Goal: Communication & Community: Answer question/provide support

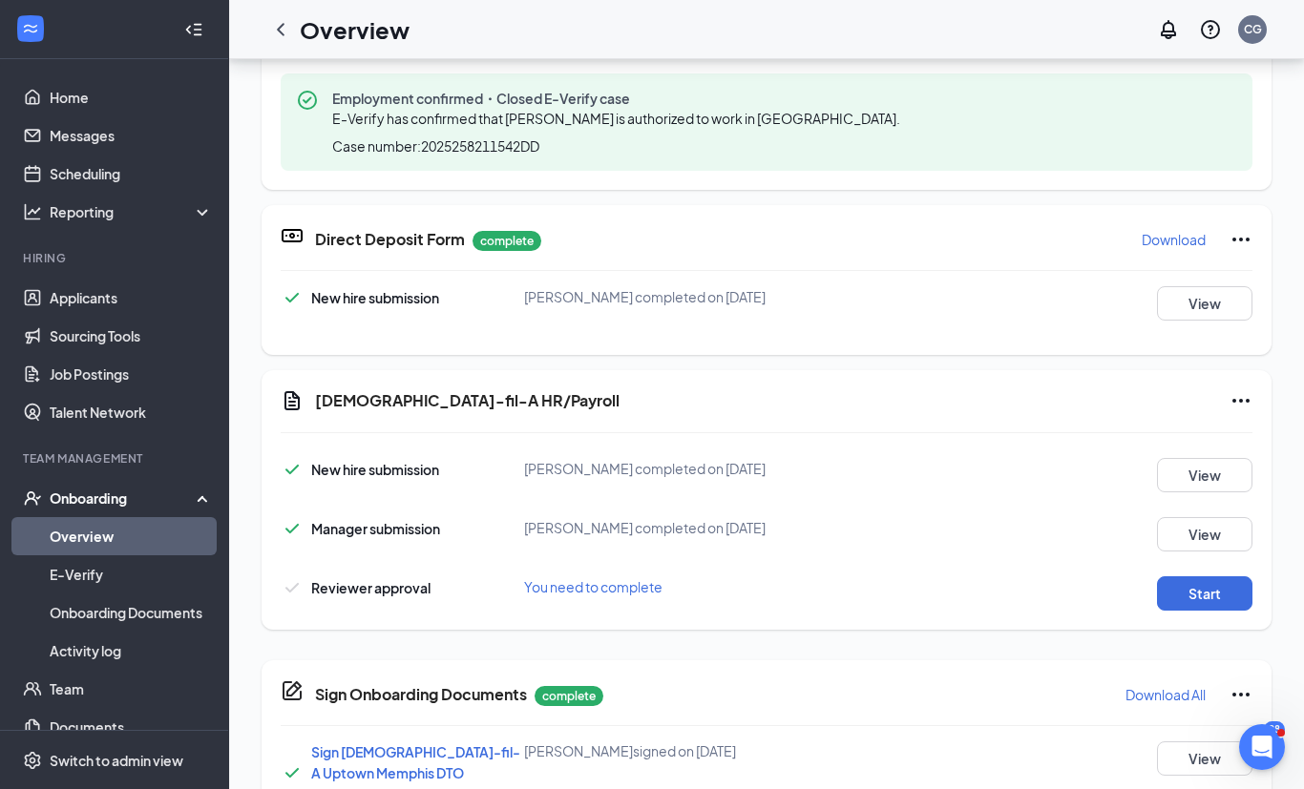
scroll to position [278, 0]
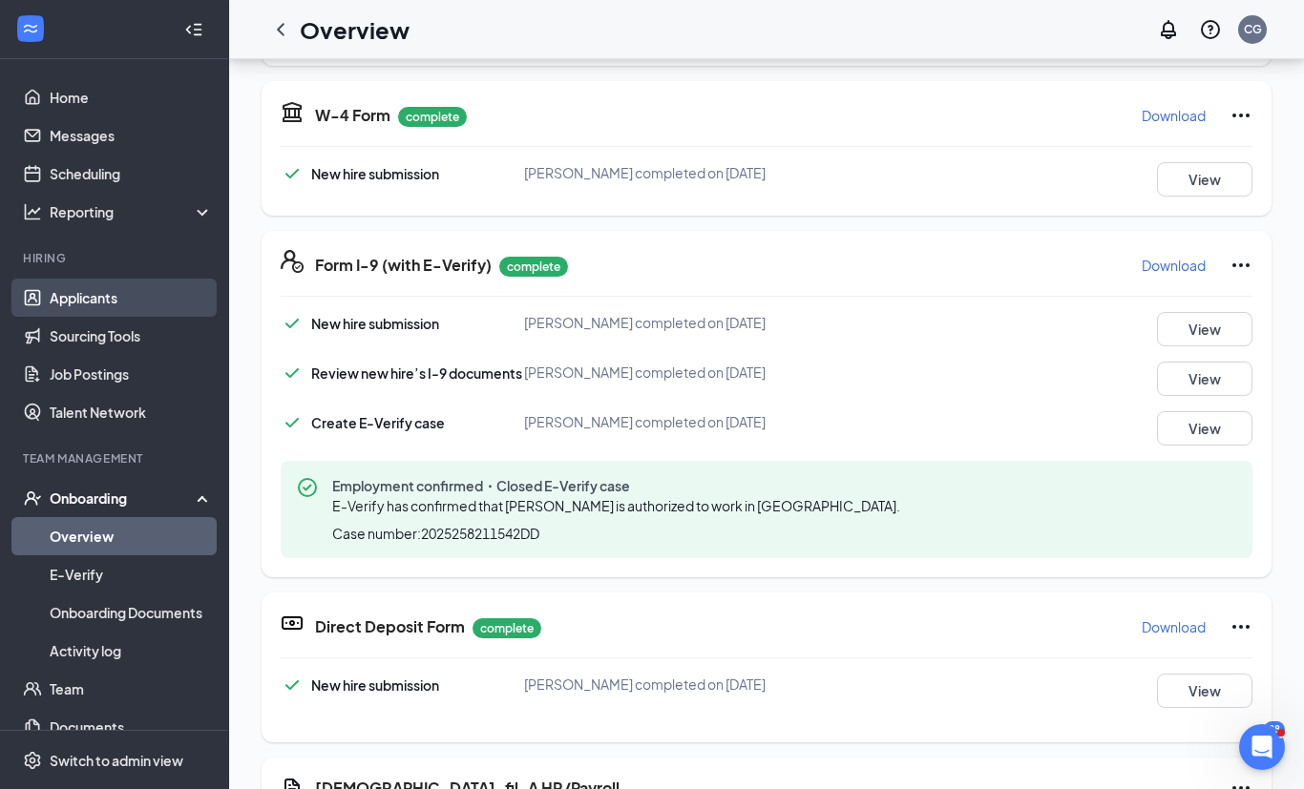
click at [119, 306] on link "Applicants" at bounding box center [131, 298] width 163 height 38
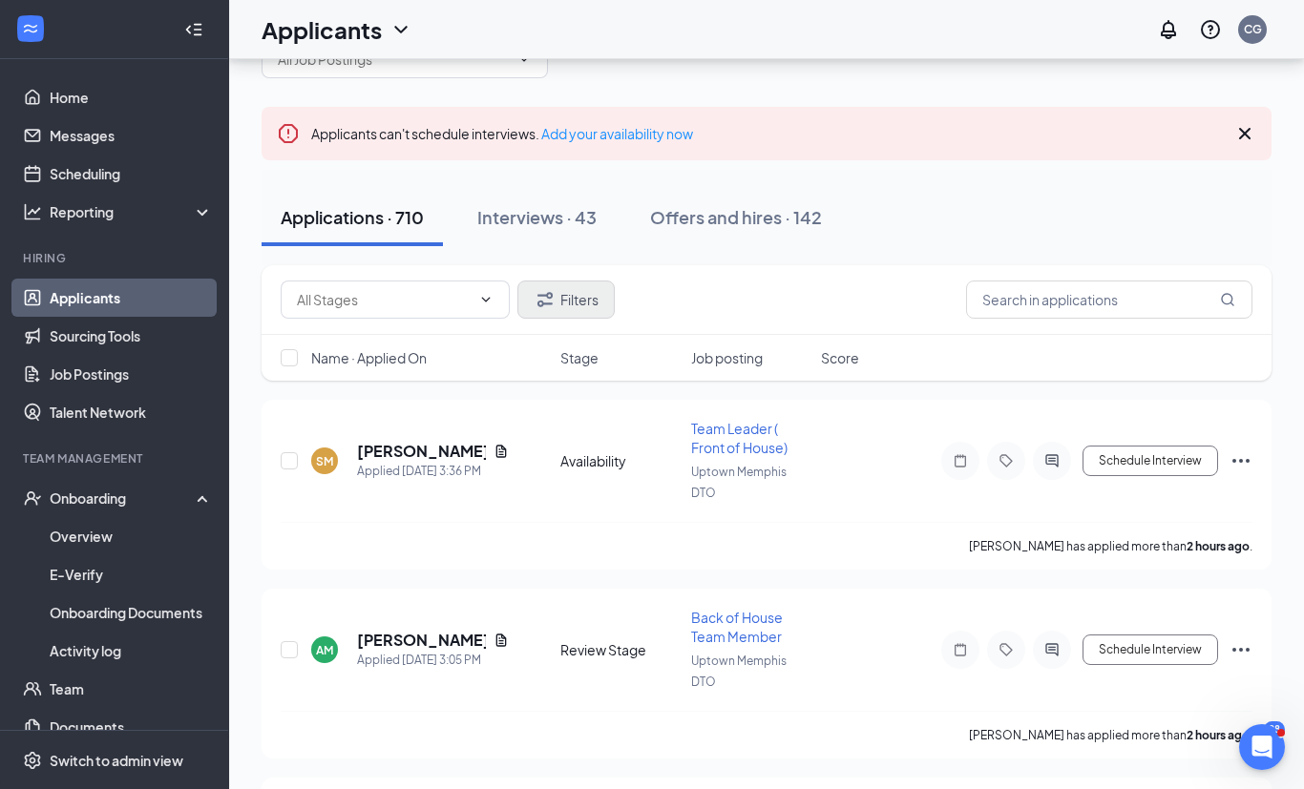
click at [574, 308] on button "Filters" at bounding box center [565, 300] width 97 height 38
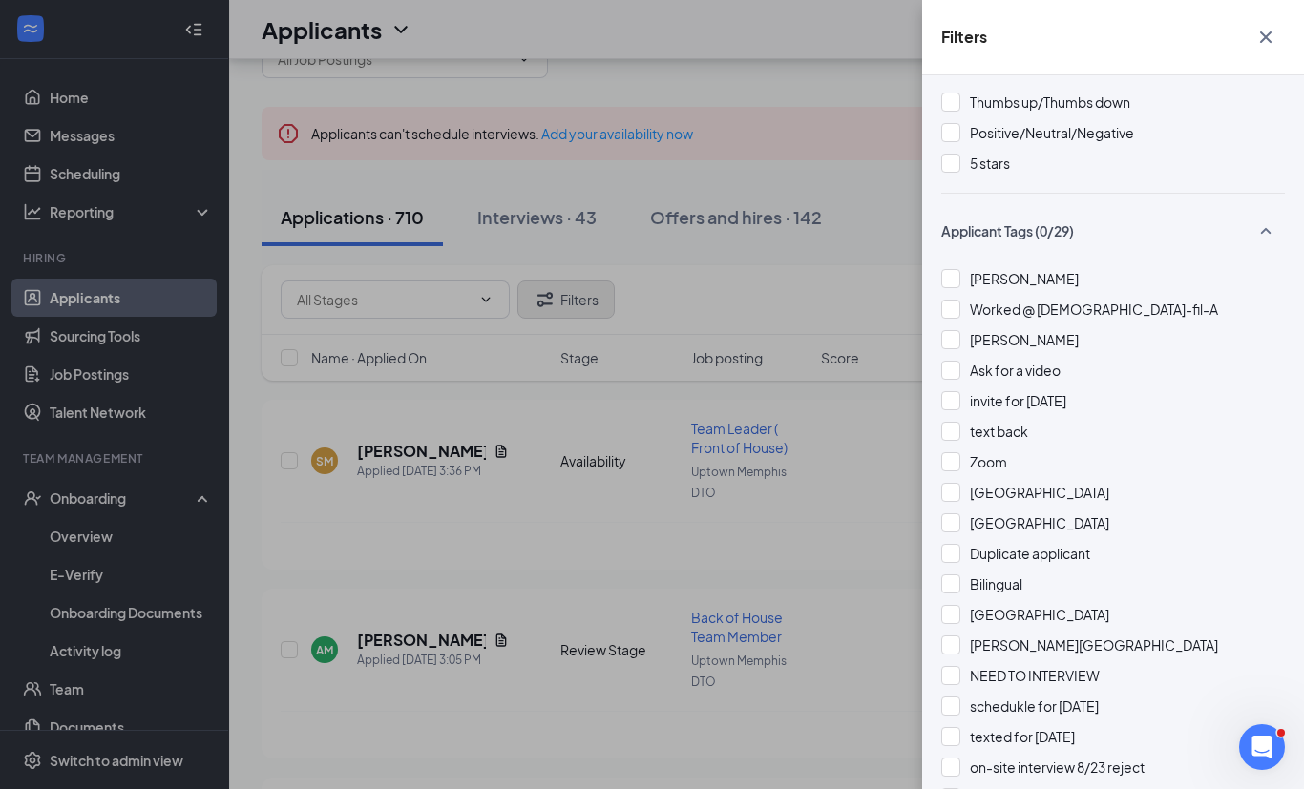
scroll to position [330, 0]
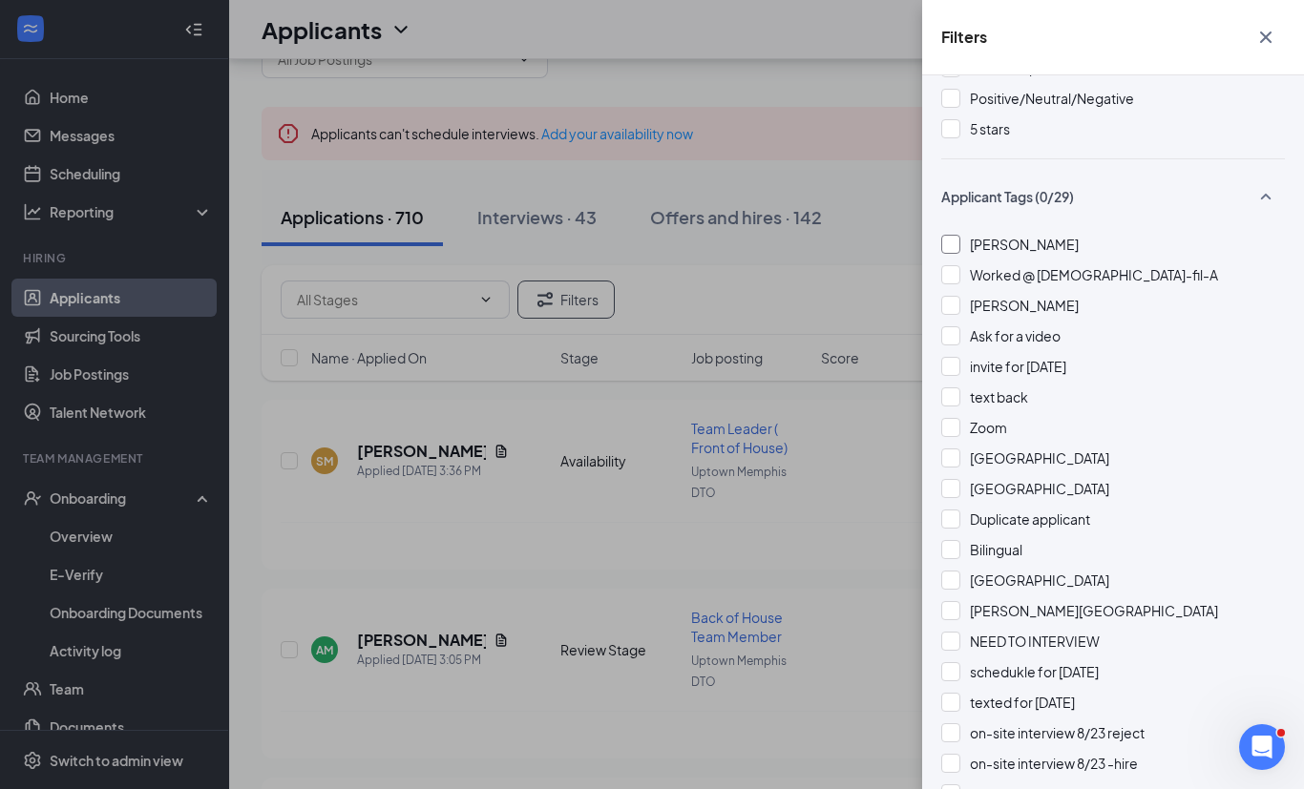
click at [969, 253] on div "[PERSON_NAME]" at bounding box center [1113, 244] width 344 height 21
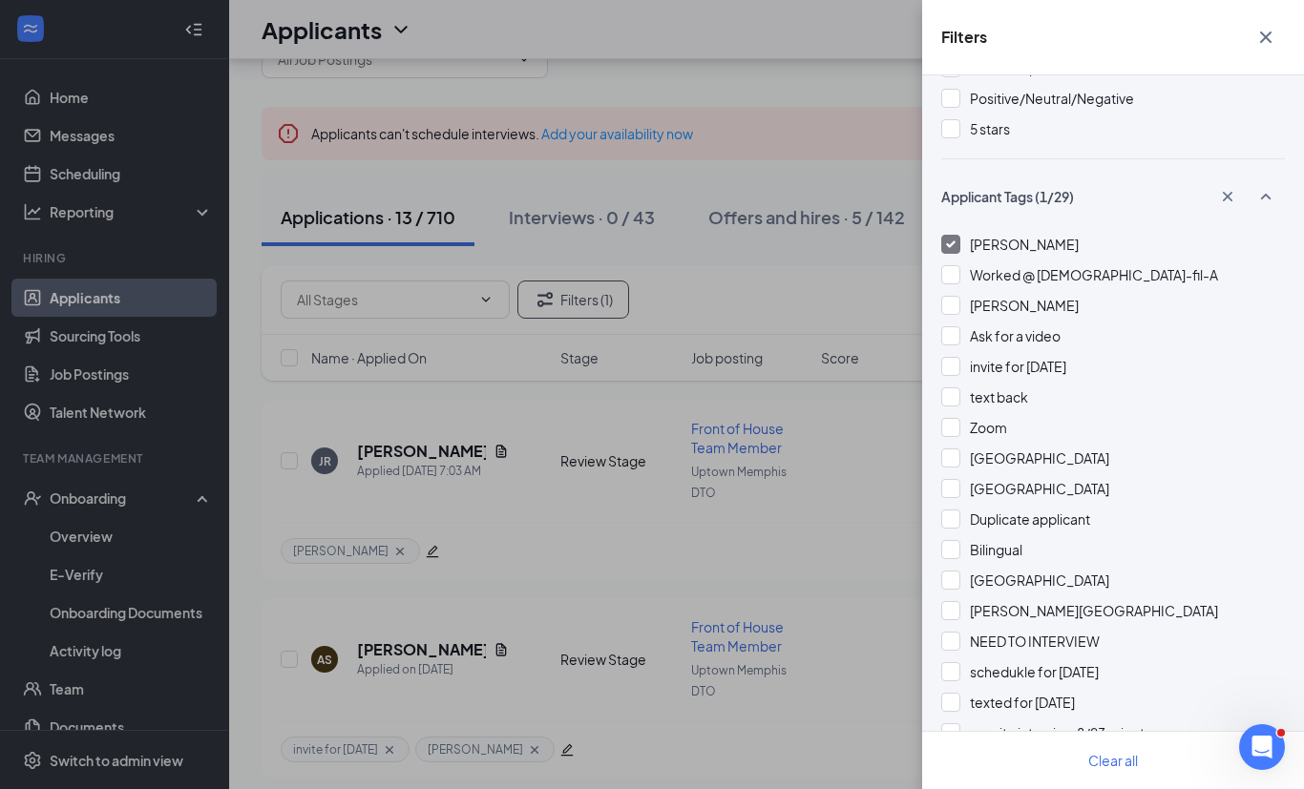
click at [833, 604] on div "Filters Applicant Status (0/5) Unread message Hasn't messaged back Stuck in sta…" at bounding box center [652, 394] width 1304 height 789
click at [888, 12] on div "Filters Applicant Status (0/5) Unread message Hasn't messaged back Stuck in sta…" at bounding box center [652, 394] width 1304 height 789
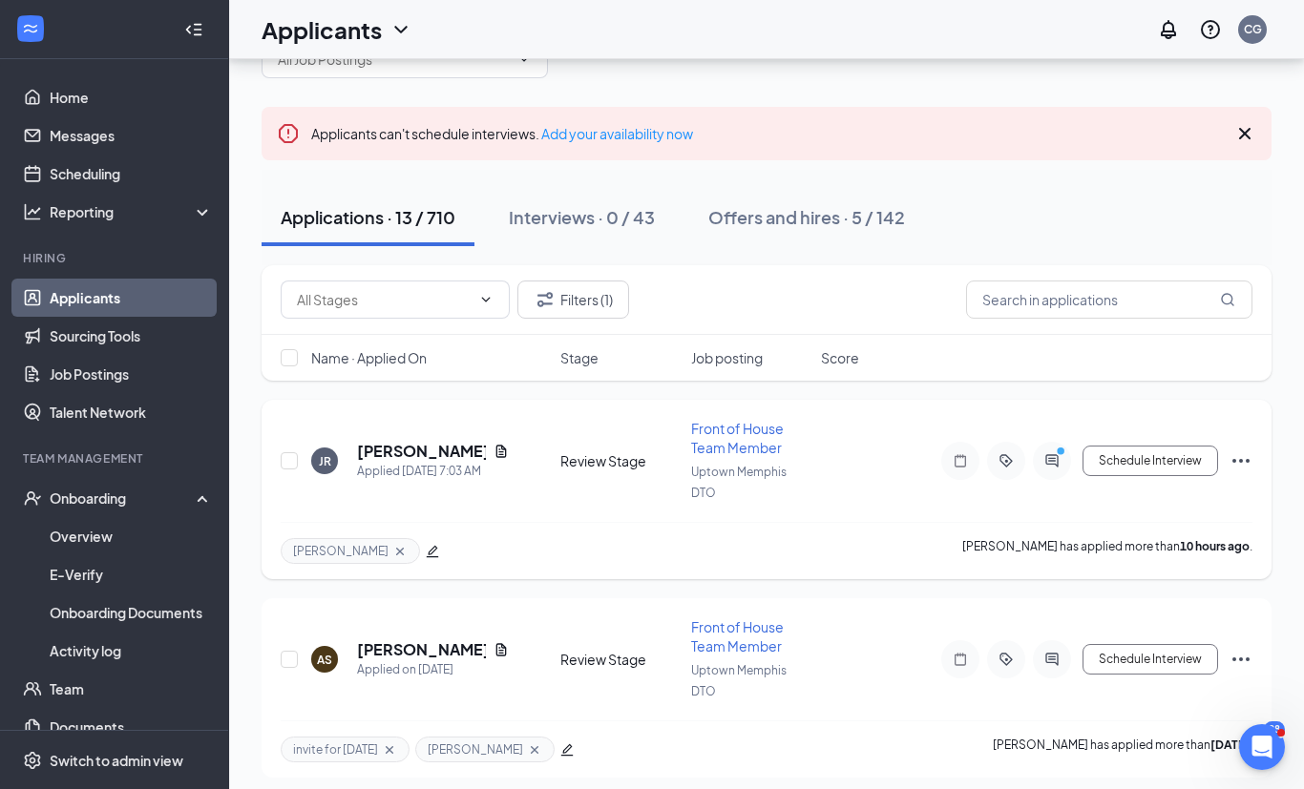
click at [1057, 468] on div at bounding box center [1052, 461] width 38 height 38
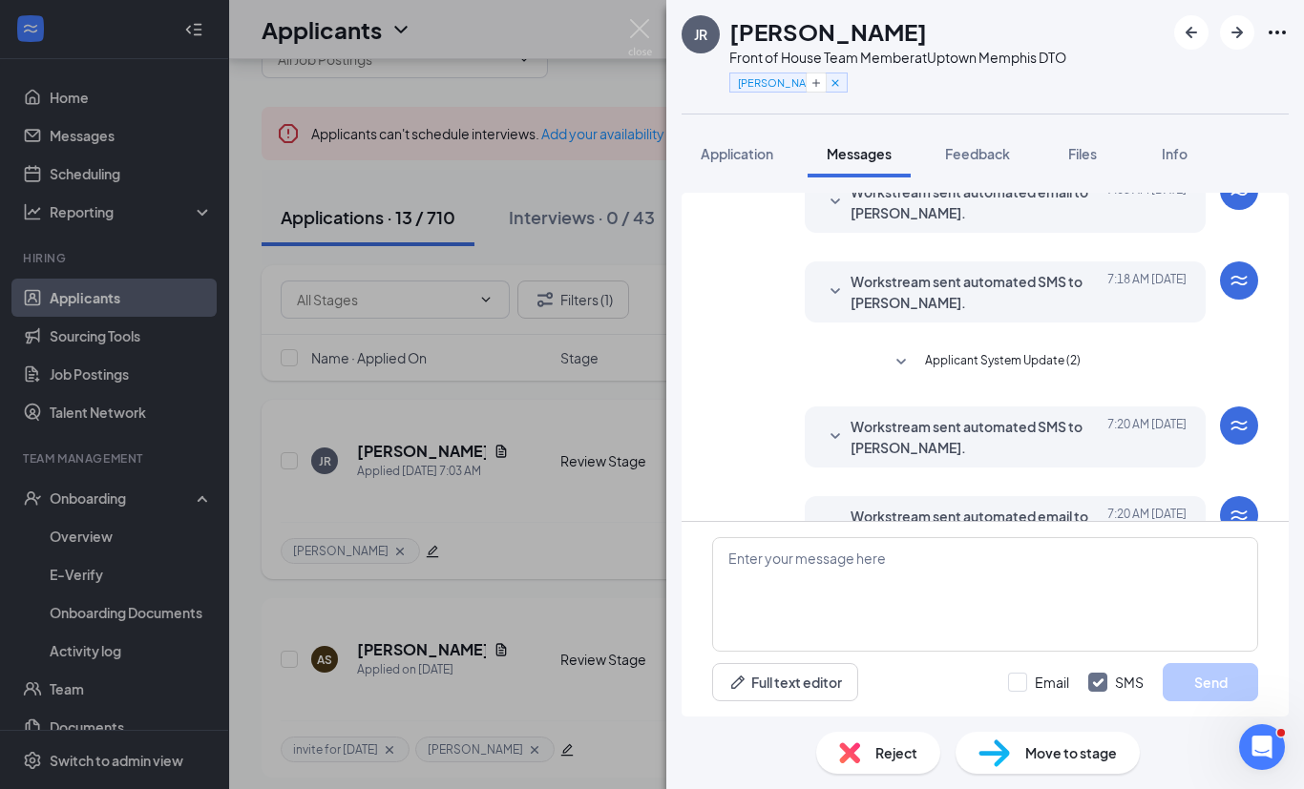
scroll to position [97, 0]
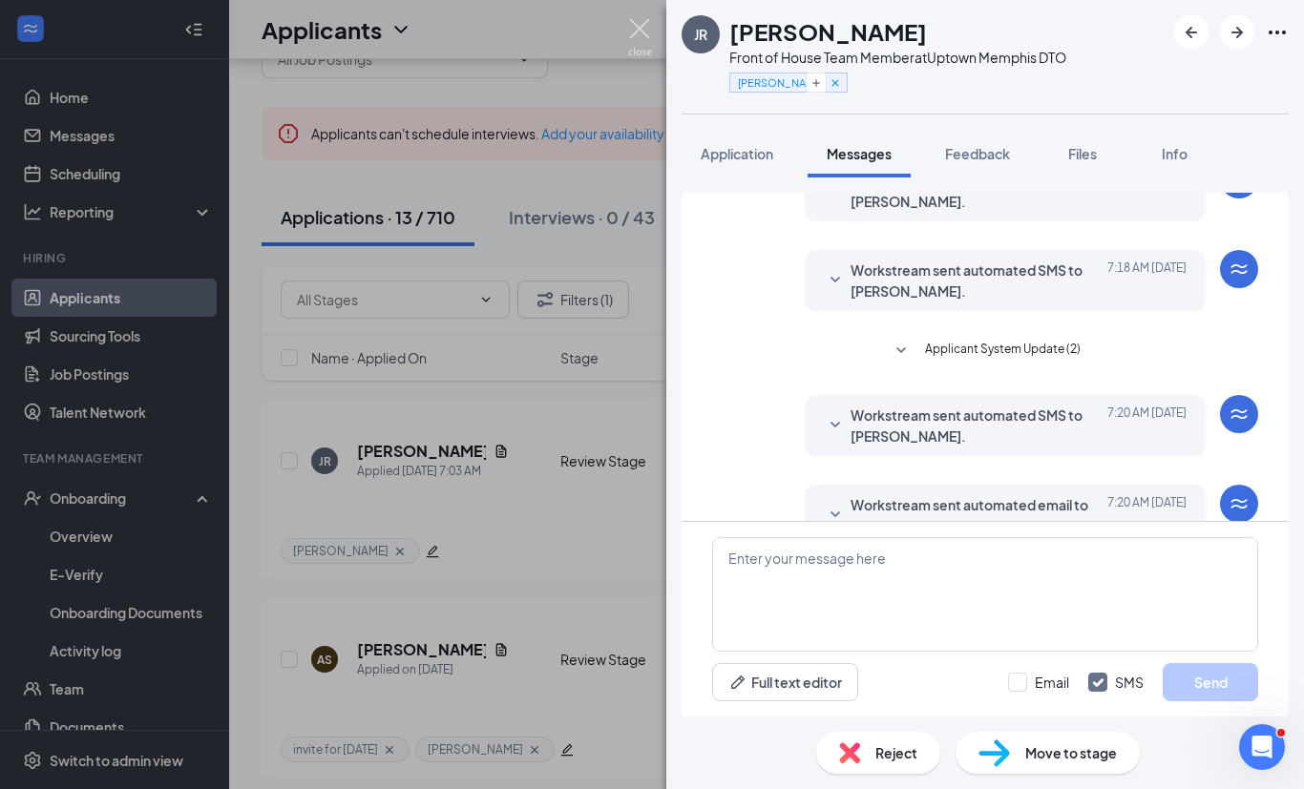
click at [644, 44] on img at bounding box center [640, 37] width 24 height 37
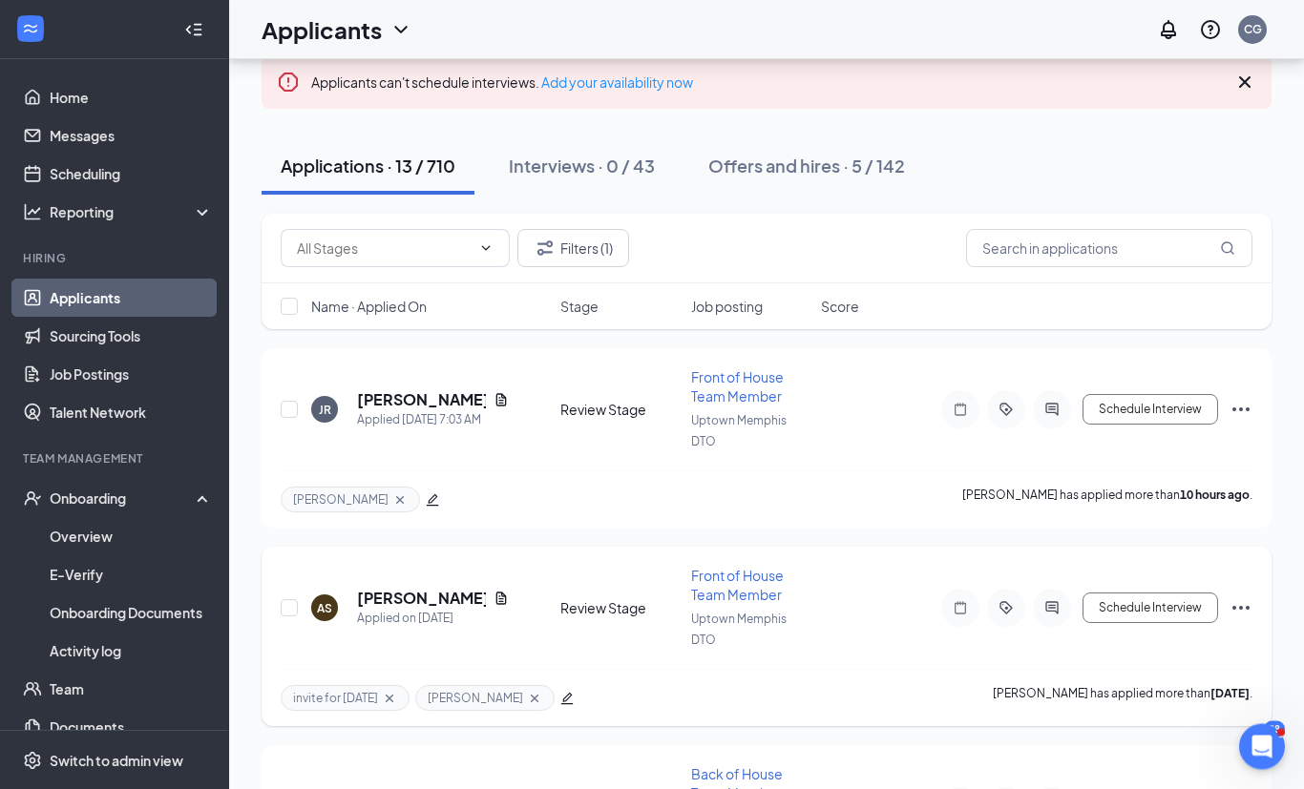
scroll to position [113, 0]
click at [1069, 607] on div at bounding box center [1052, 608] width 38 height 38
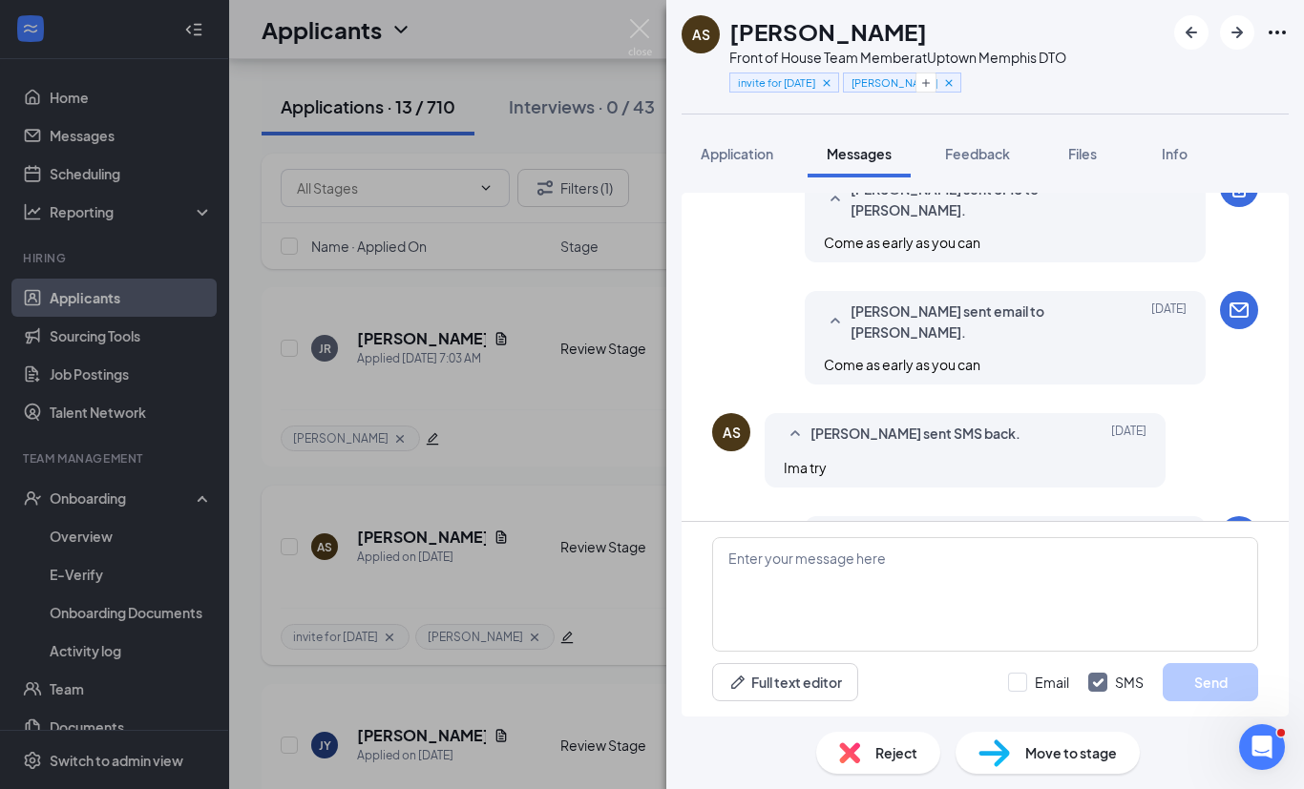
scroll to position [1046, 0]
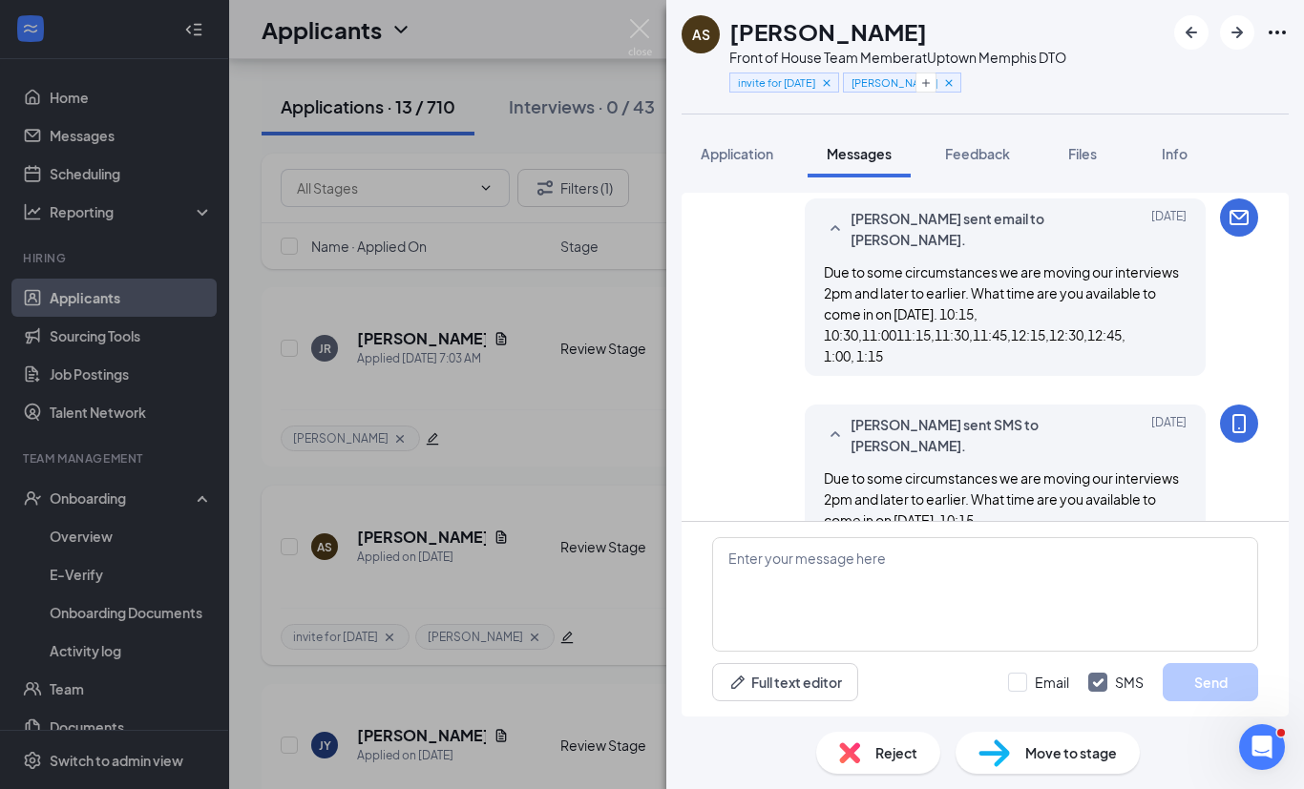
scroll to position [310, 0]
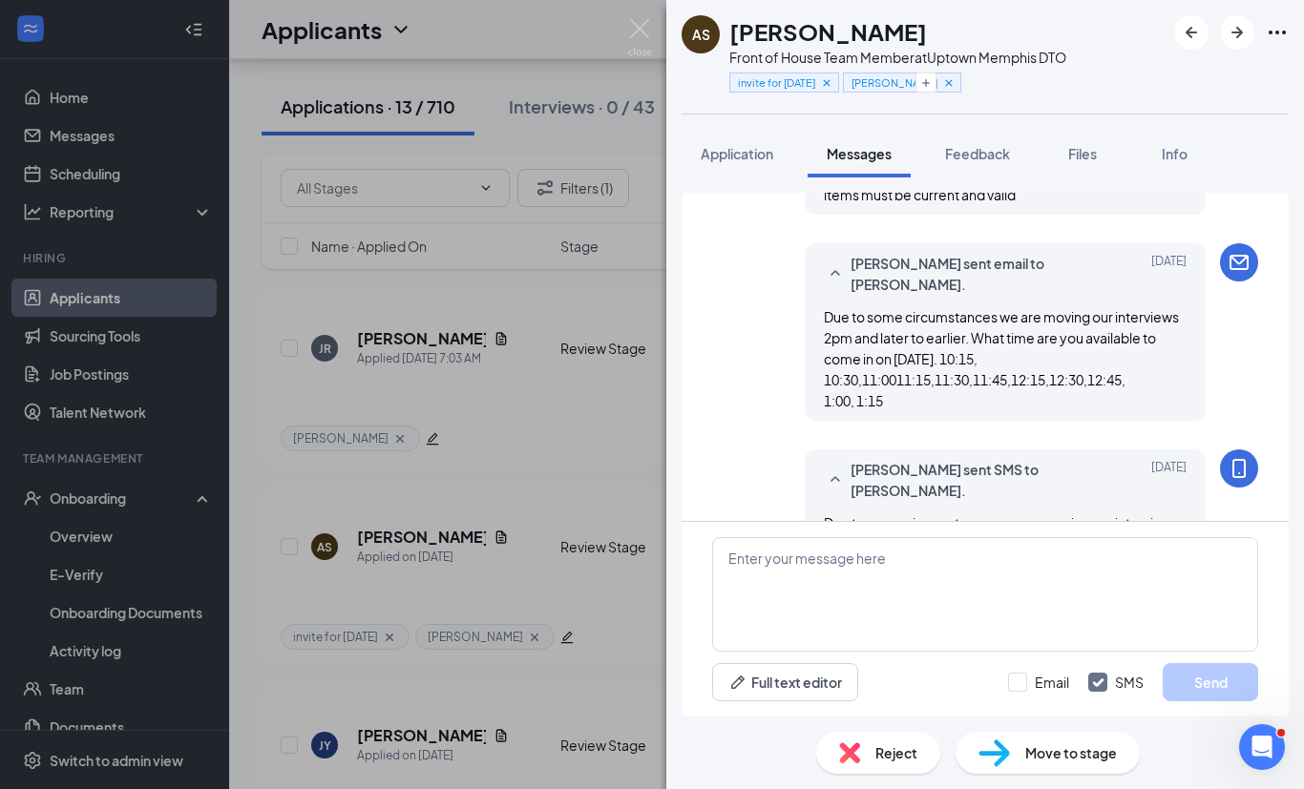
click at [648, 32] on img at bounding box center [640, 37] width 24 height 37
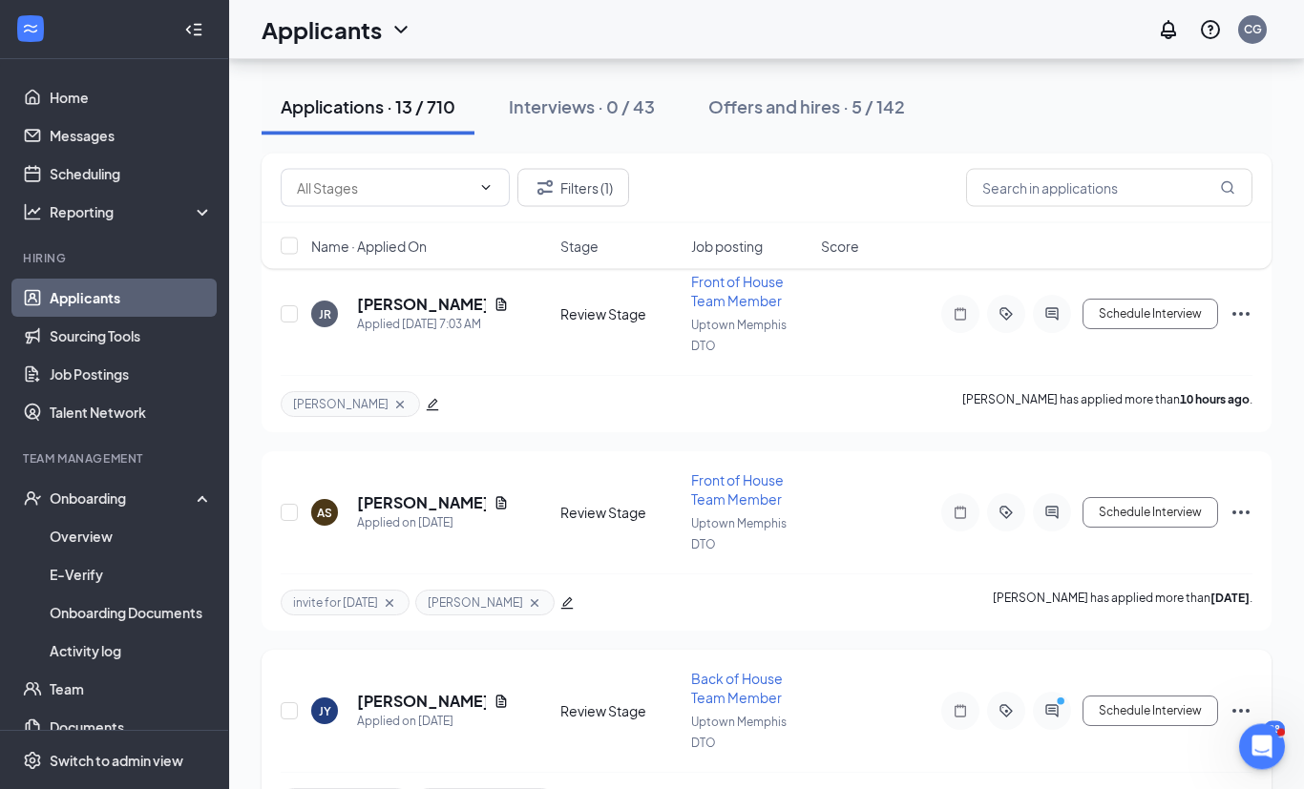
scroll to position [208, 0]
click at [1062, 699] on icon "PrimaryDot" at bounding box center [1063, 703] width 23 height 15
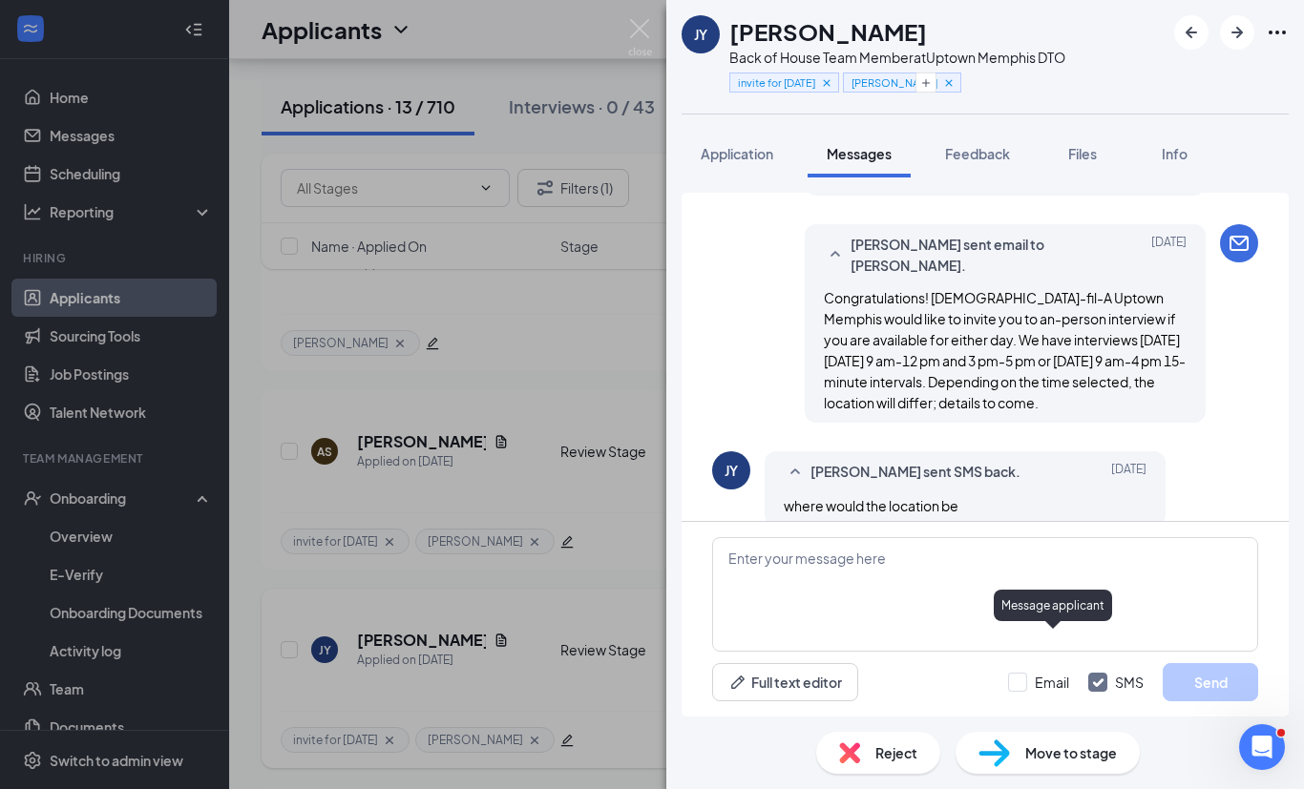
scroll to position [61, 0]
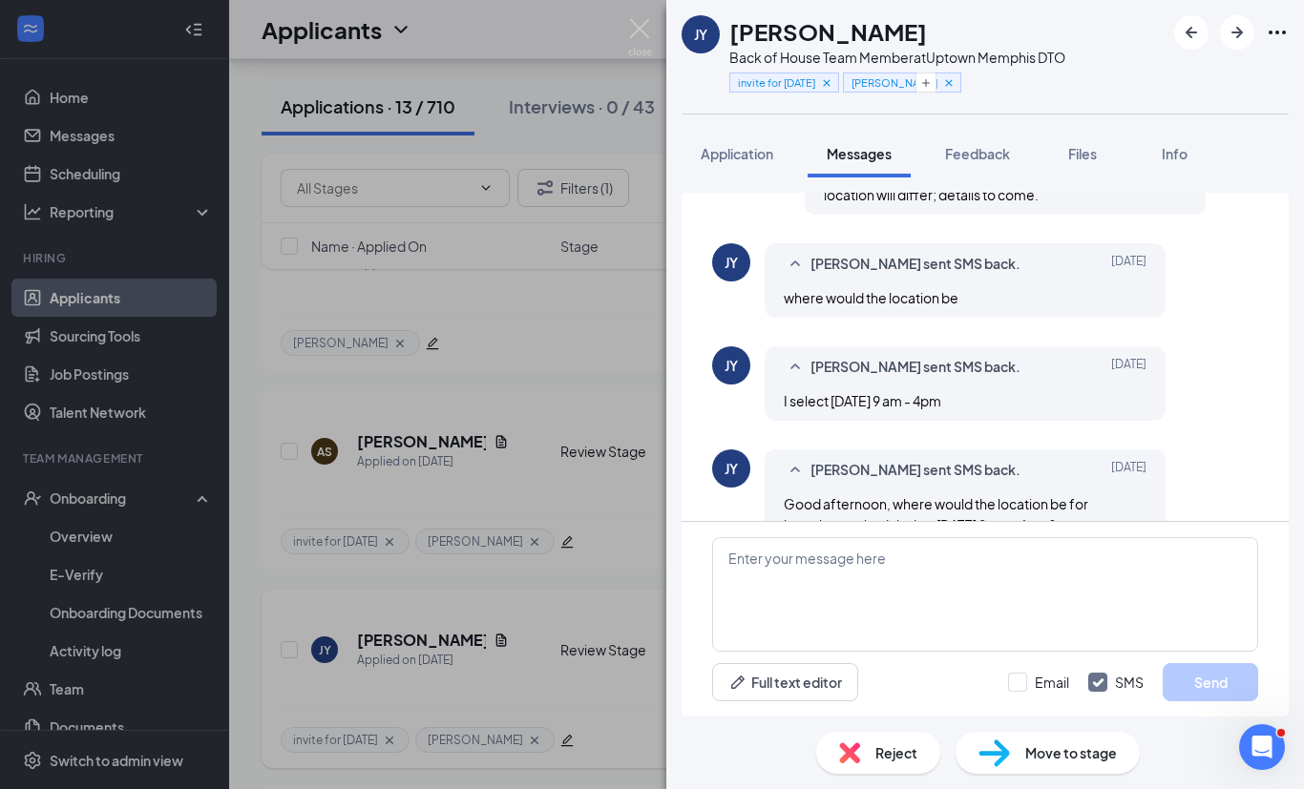
scroll to position [708, 0]
click at [650, 31] on img at bounding box center [640, 37] width 24 height 37
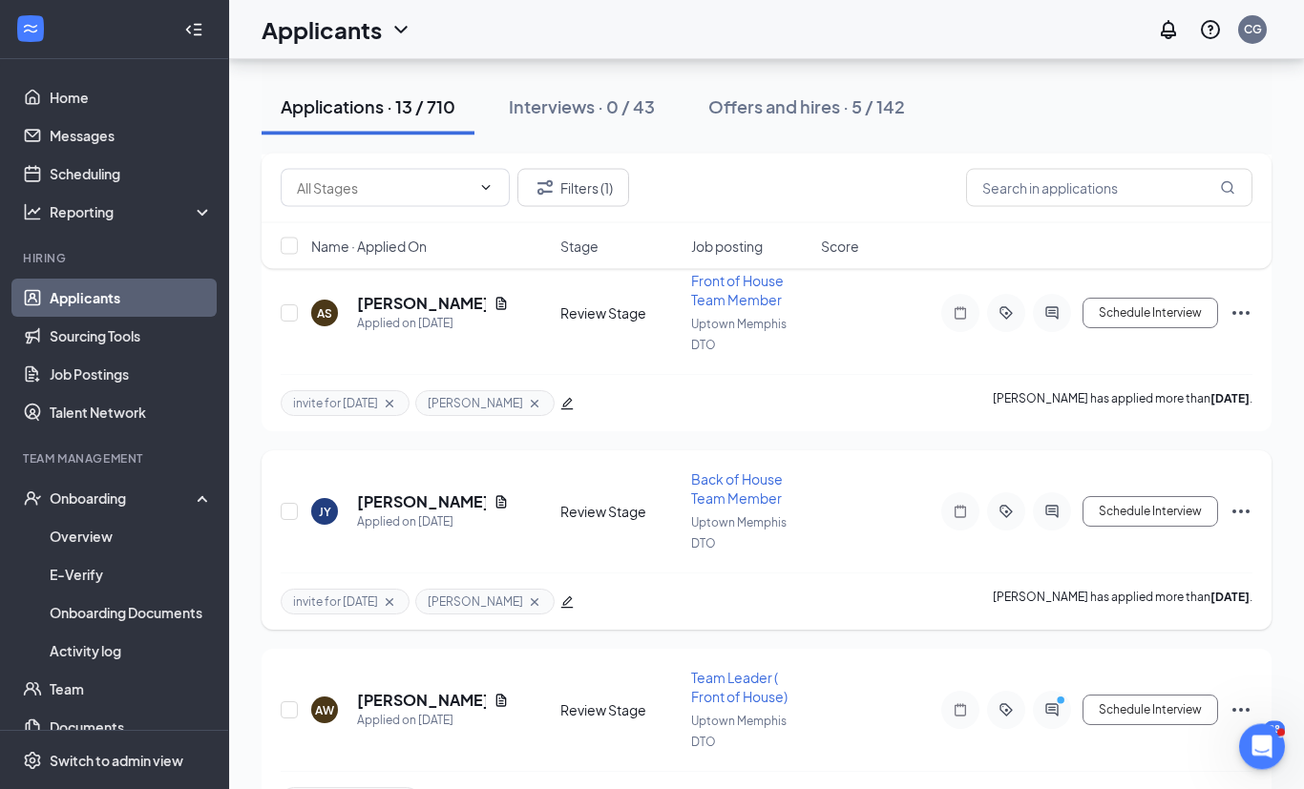
scroll to position [542, 0]
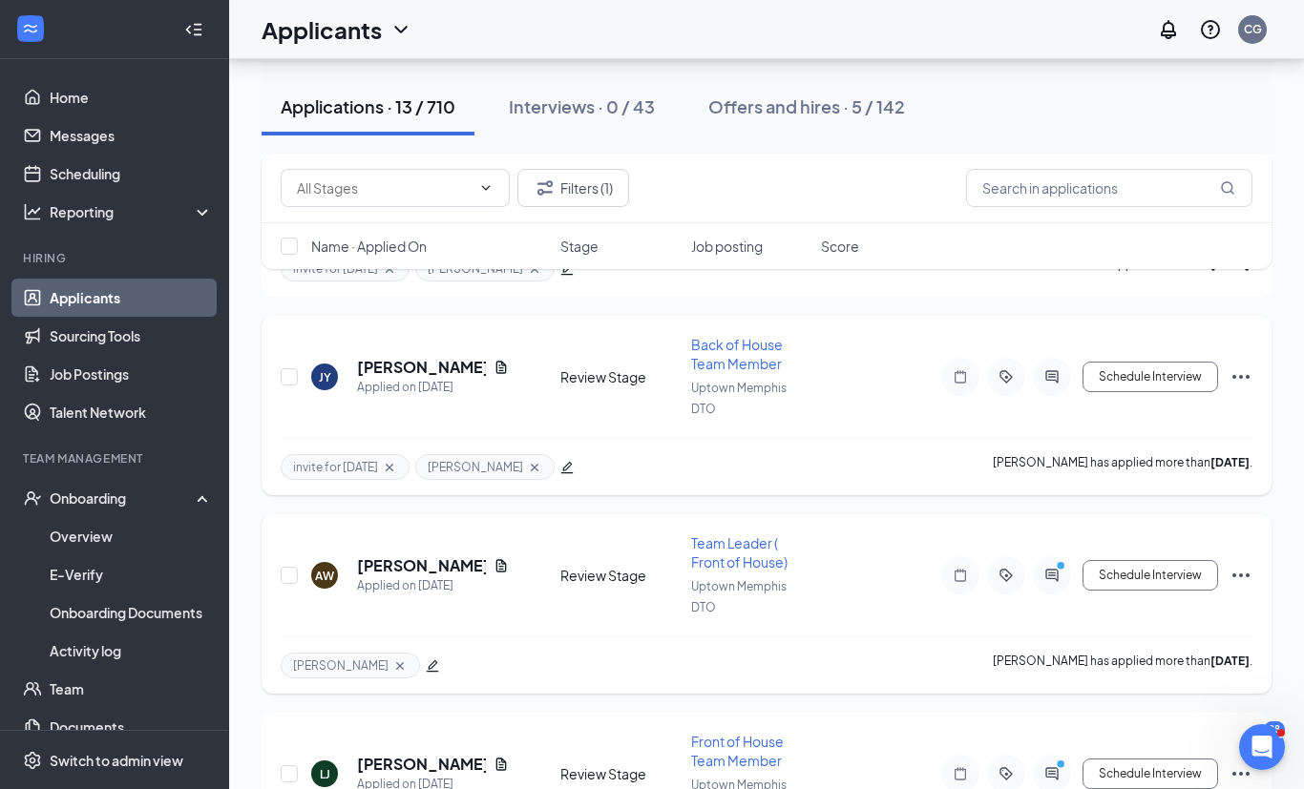
click at [1065, 569] on div at bounding box center [1052, 575] width 38 height 38
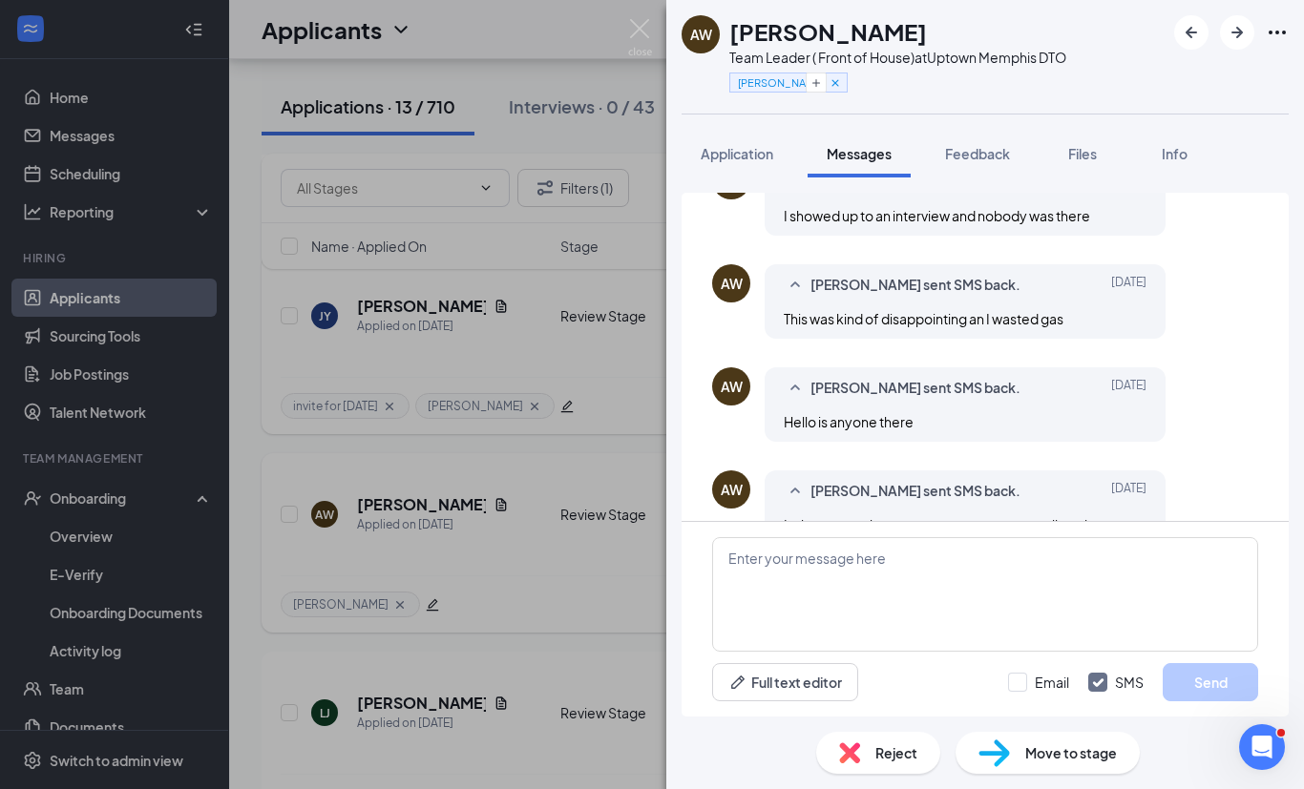
scroll to position [897, 0]
click at [921, 652] on textarea at bounding box center [985, 594] width 546 height 115
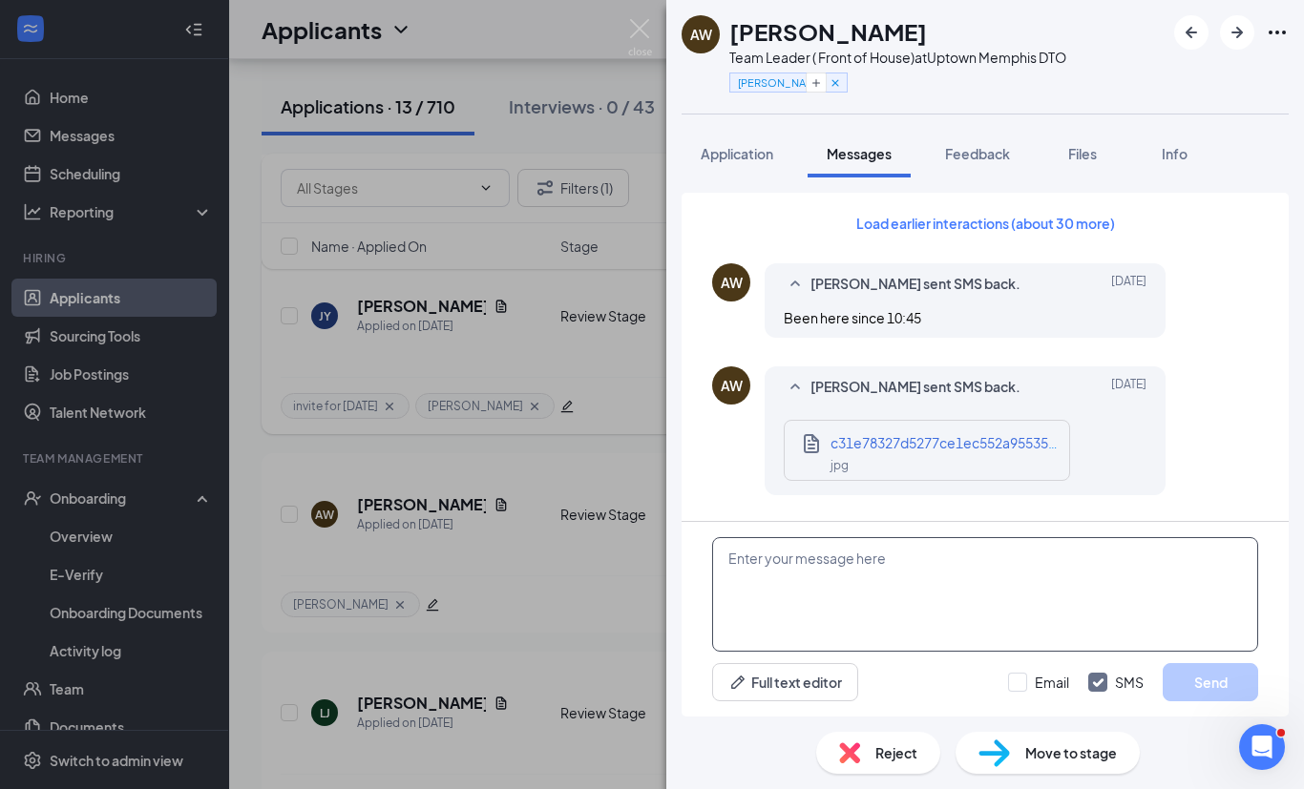
scroll to position [0, 0]
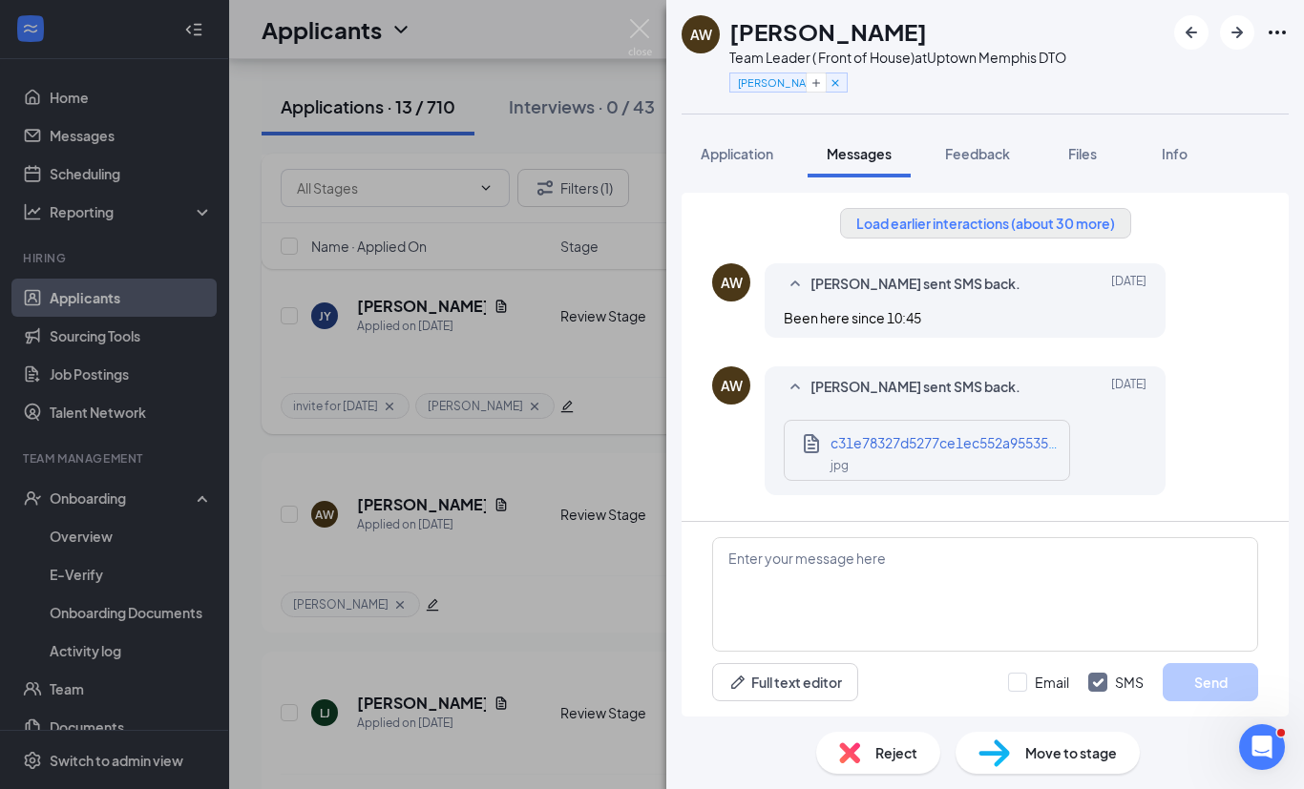
click at [1004, 208] on button "Load earlier interactions (about 30 more)" at bounding box center [985, 223] width 291 height 31
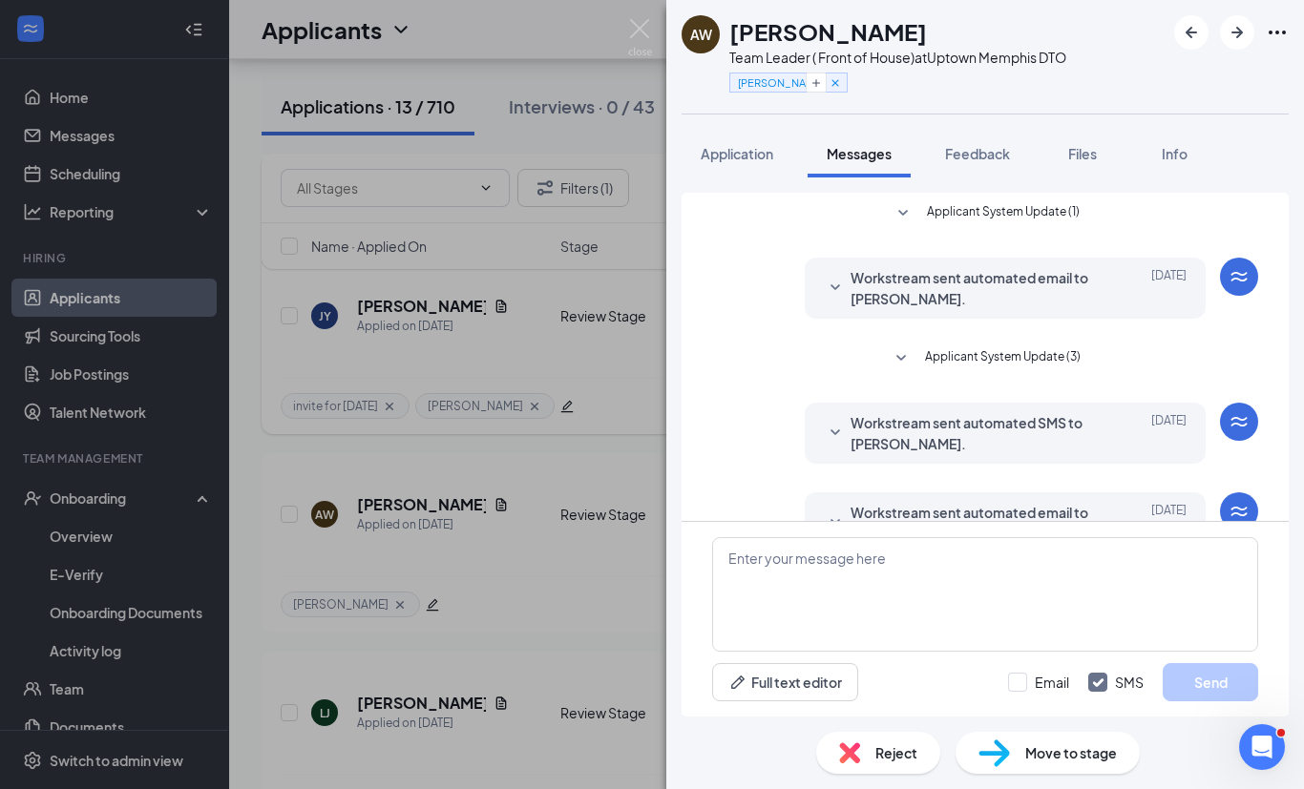
scroll to position [61, 0]
click at [869, 643] on textarea at bounding box center [985, 594] width 546 height 115
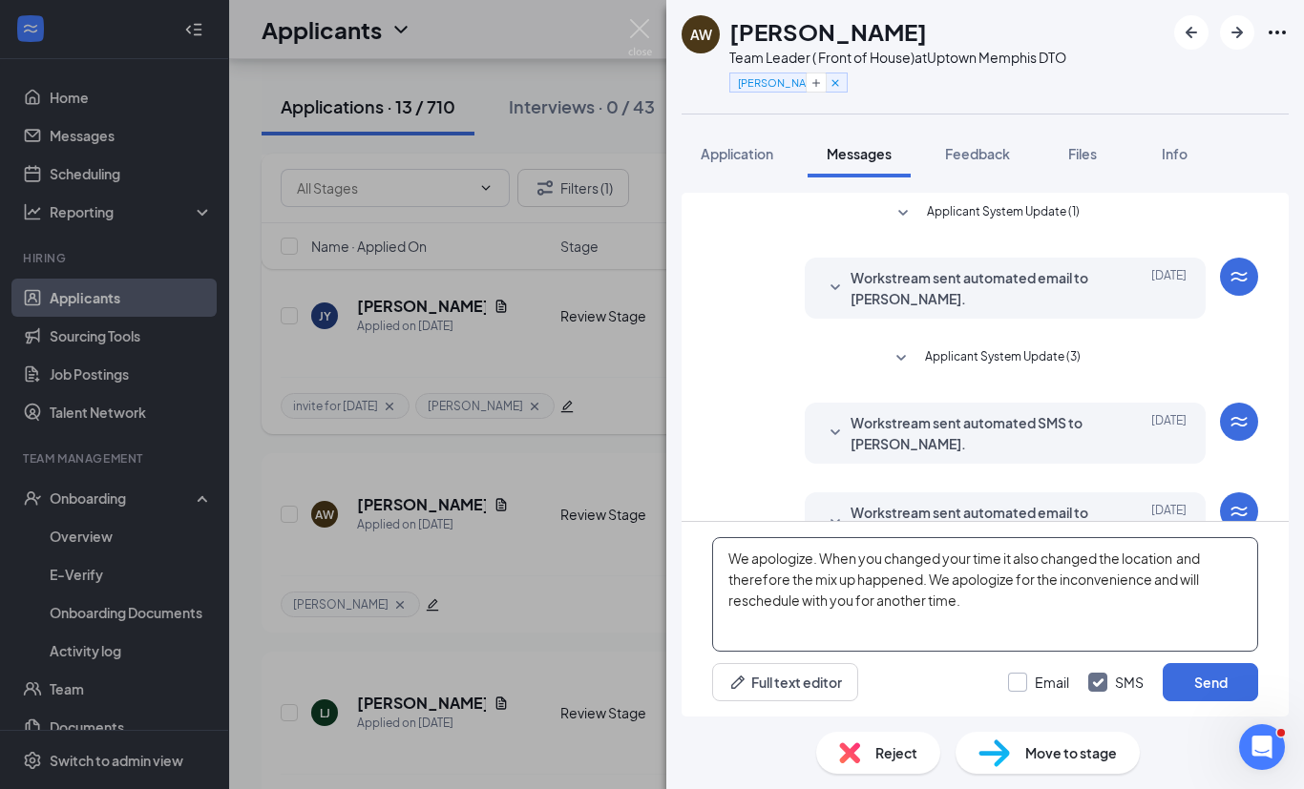
type textarea "We apologize. When you changed your time it also changed the location and there…"
click at [1019, 692] on input "Email" at bounding box center [1038, 682] width 61 height 19
checkbox input "true"
click at [1203, 701] on button "Send" at bounding box center [1209, 682] width 95 height 38
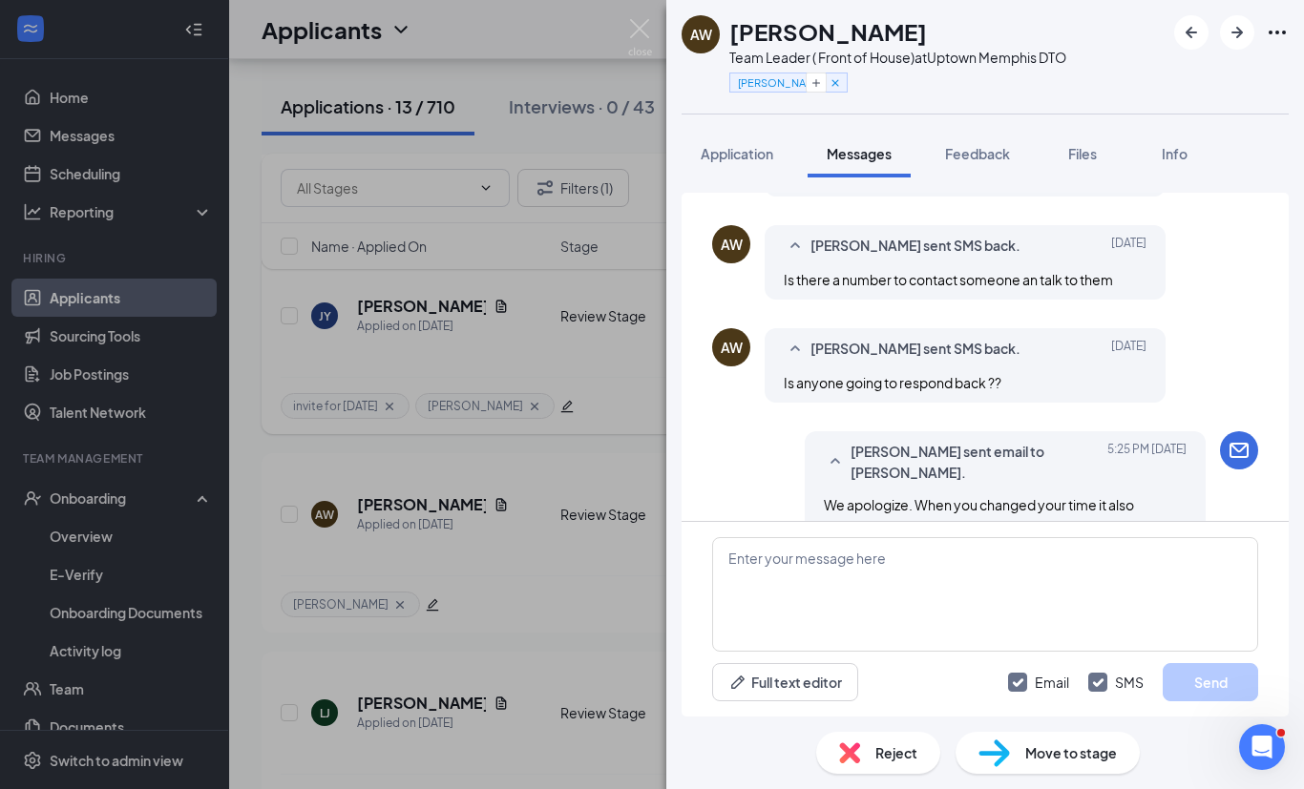
scroll to position [5212, 0]
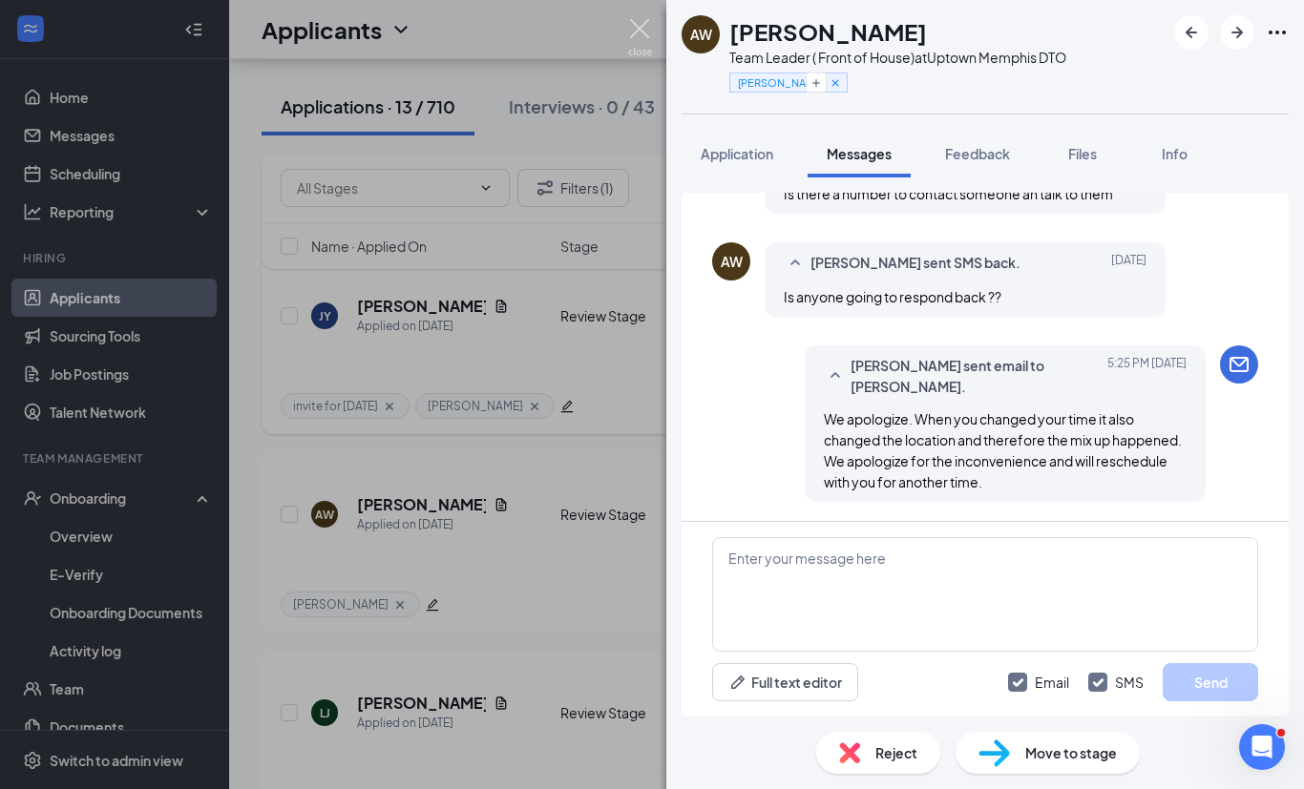
click at [633, 29] on img at bounding box center [640, 37] width 24 height 37
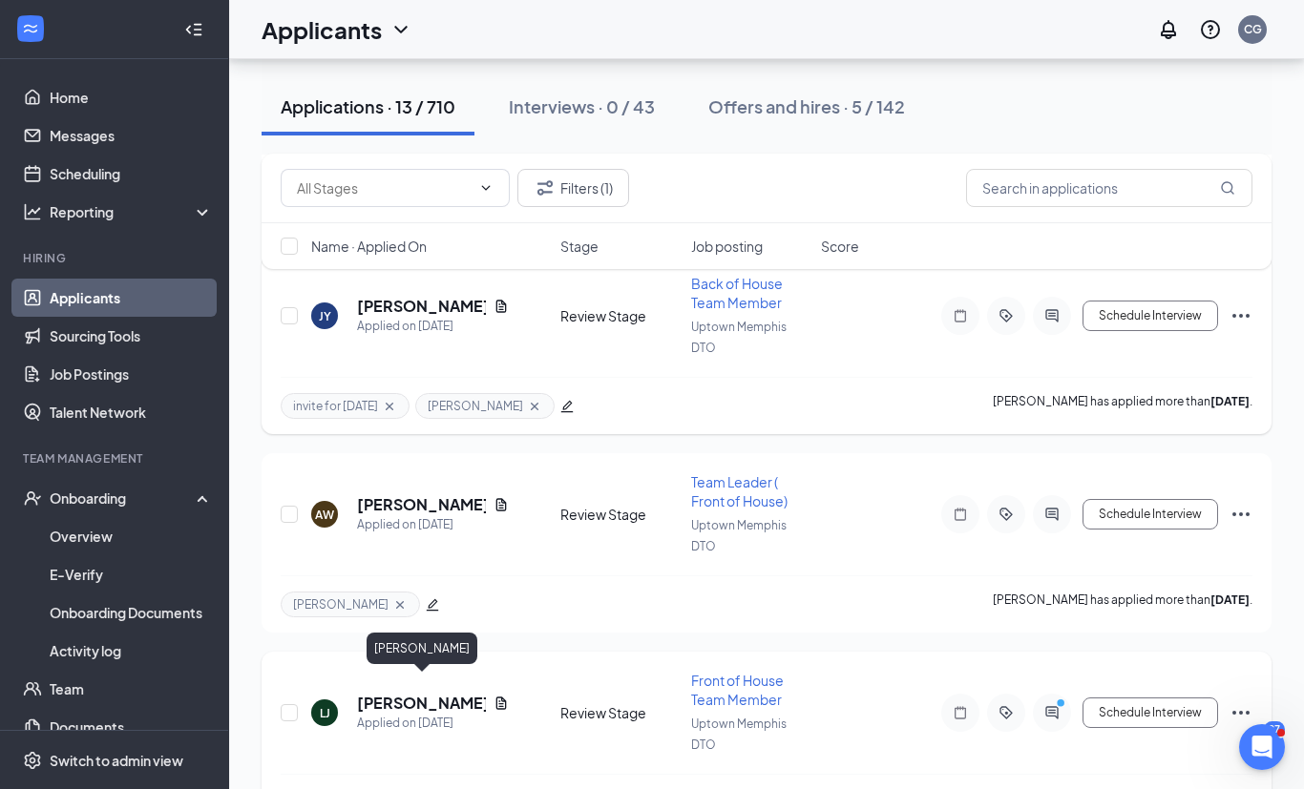
click at [407, 693] on h5 "[PERSON_NAME]" at bounding box center [421, 703] width 129 height 21
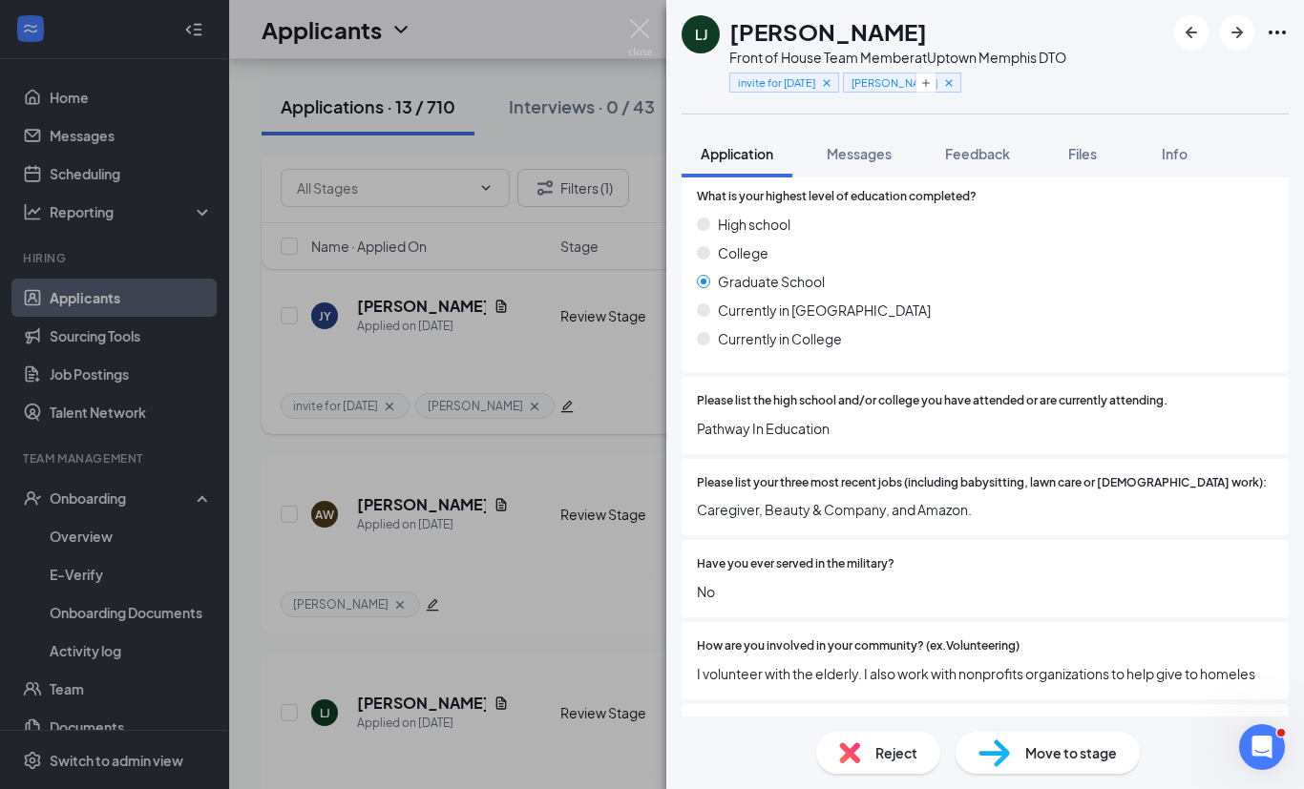
scroll to position [435, 0]
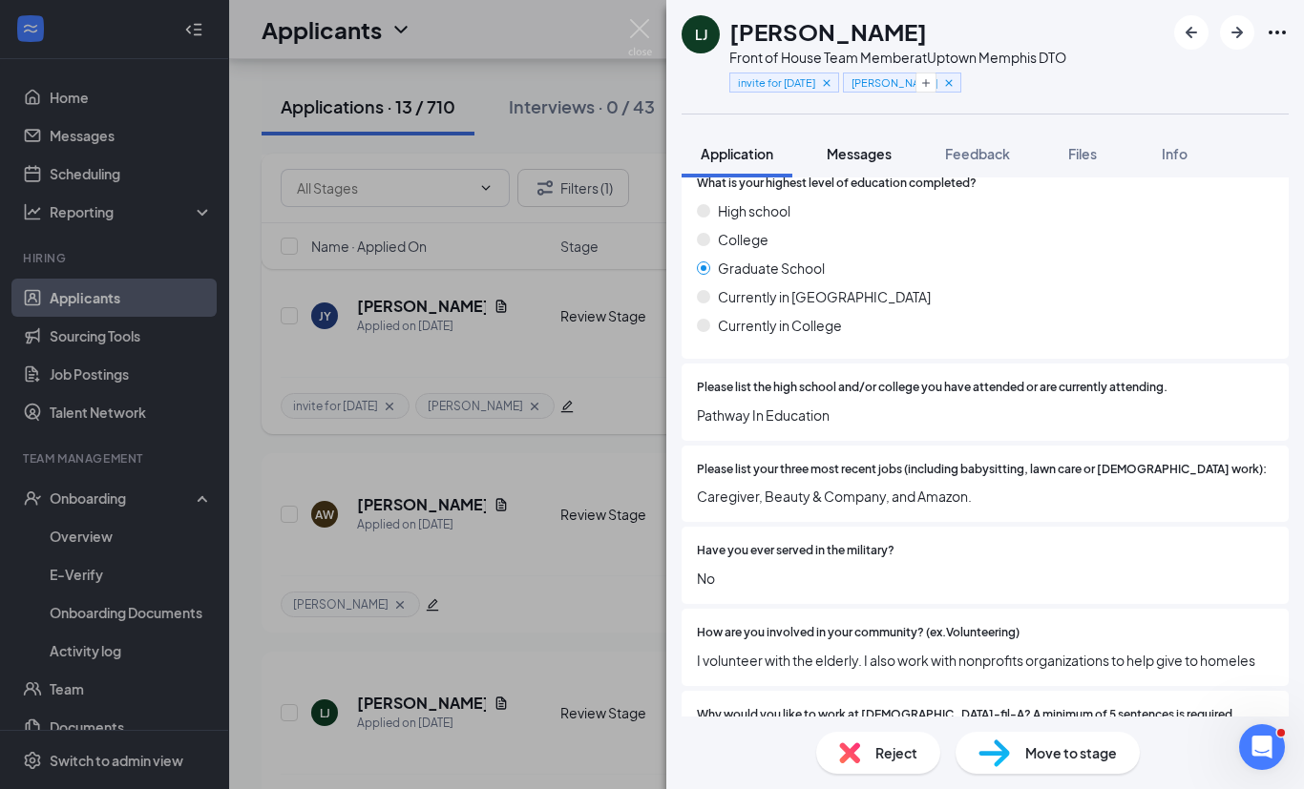
click at [858, 150] on span "Messages" at bounding box center [858, 153] width 65 height 17
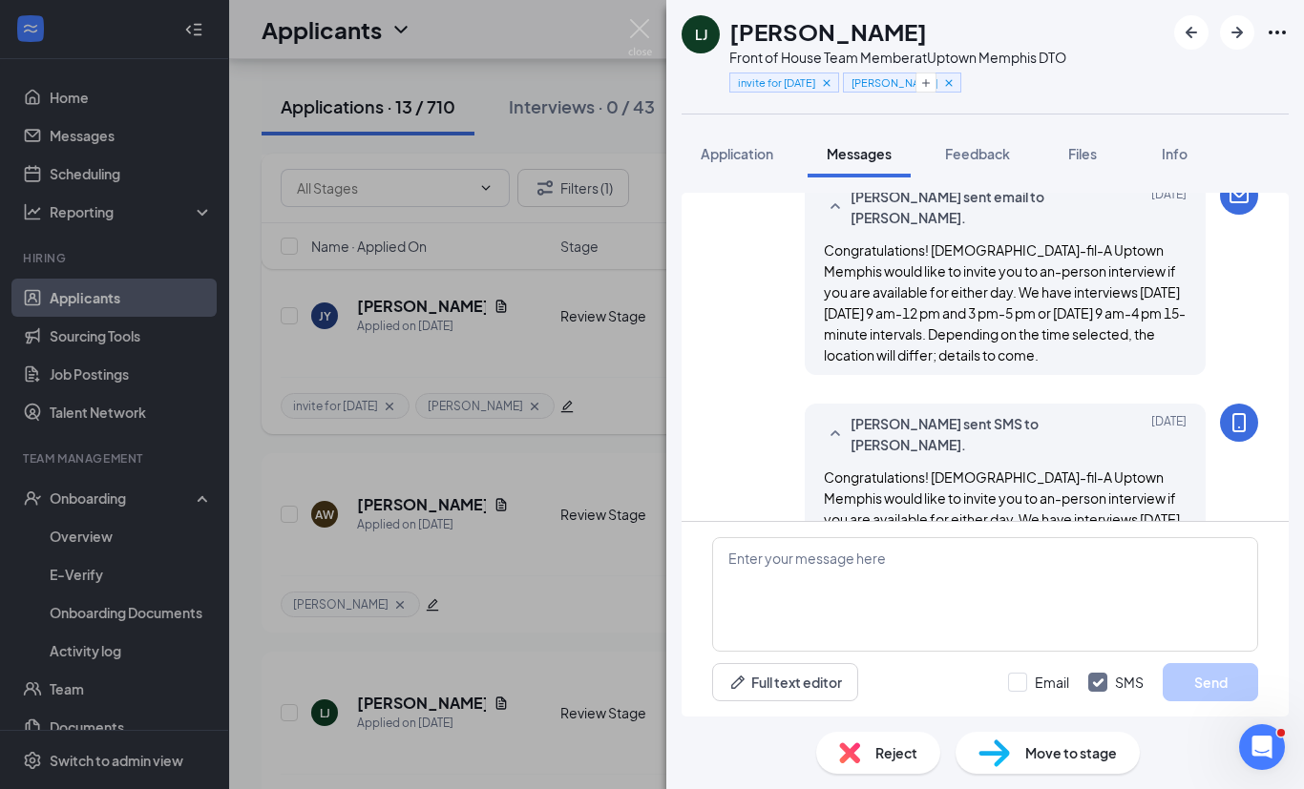
scroll to position [61, 0]
